Goal: Task Accomplishment & Management: Use online tool/utility

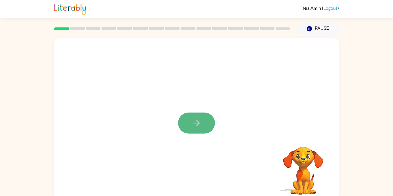
click at [194, 122] on icon "button" at bounding box center [197, 123] width 10 height 10
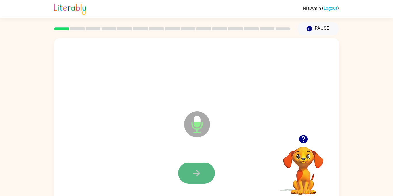
click at [193, 171] on icon "button" at bounding box center [197, 173] width 10 height 10
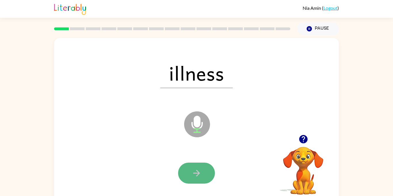
click at [198, 176] on icon "button" at bounding box center [197, 173] width 10 height 10
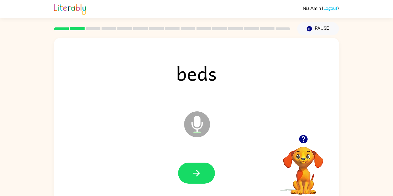
click at [198, 176] on icon "button" at bounding box center [197, 173] width 10 height 10
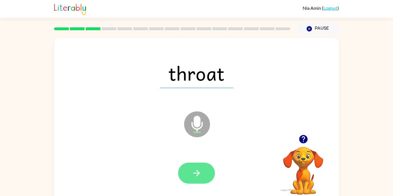
click at [198, 177] on icon "button" at bounding box center [197, 173] width 10 height 10
click at [193, 178] on icon "button" at bounding box center [197, 173] width 10 height 10
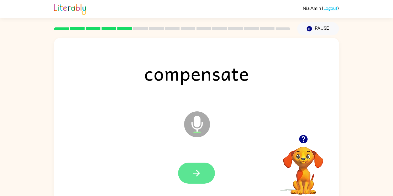
click at [197, 179] on button "button" at bounding box center [196, 172] width 37 height 21
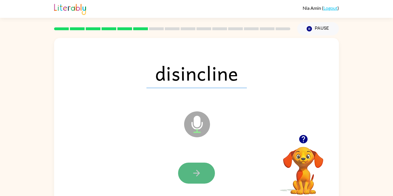
click at [199, 180] on button "button" at bounding box center [196, 172] width 37 height 21
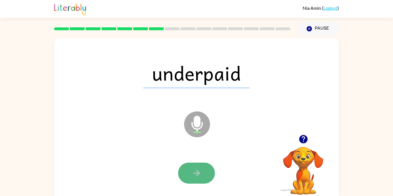
click at [196, 177] on icon "button" at bounding box center [197, 173] width 10 height 10
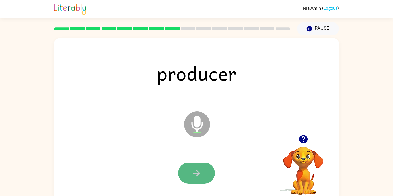
click at [196, 177] on icon "button" at bounding box center [197, 173] width 10 height 10
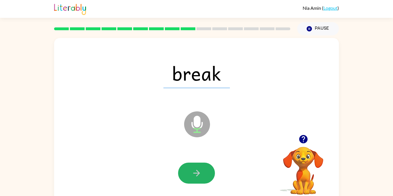
click at [196, 177] on icon "button" at bounding box center [197, 173] width 10 height 10
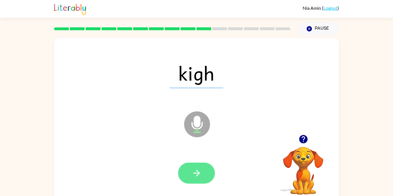
click at [189, 174] on button "button" at bounding box center [196, 172] width 37 height 21
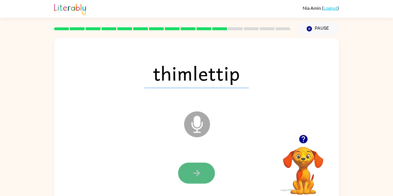
click at [191, 176] on button "button" at bounding box center [196, 172] width 37 height 21
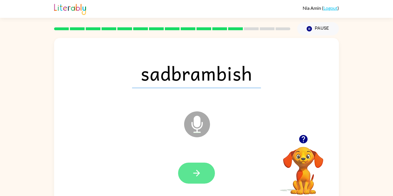
click at [197, 172] on icon "button" at bounding box center [197, 173] width 10 height 10
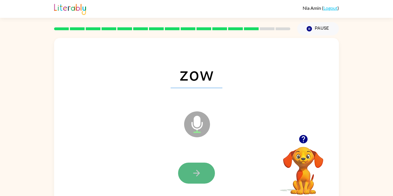
click at [196, 171] on icon "button" at bounding box center [197, 173] width 10 height 10
click at [196, 172] on icon "button" at bounding box center [197, 173] width 10 height 10
